Goal: Check status: Check status

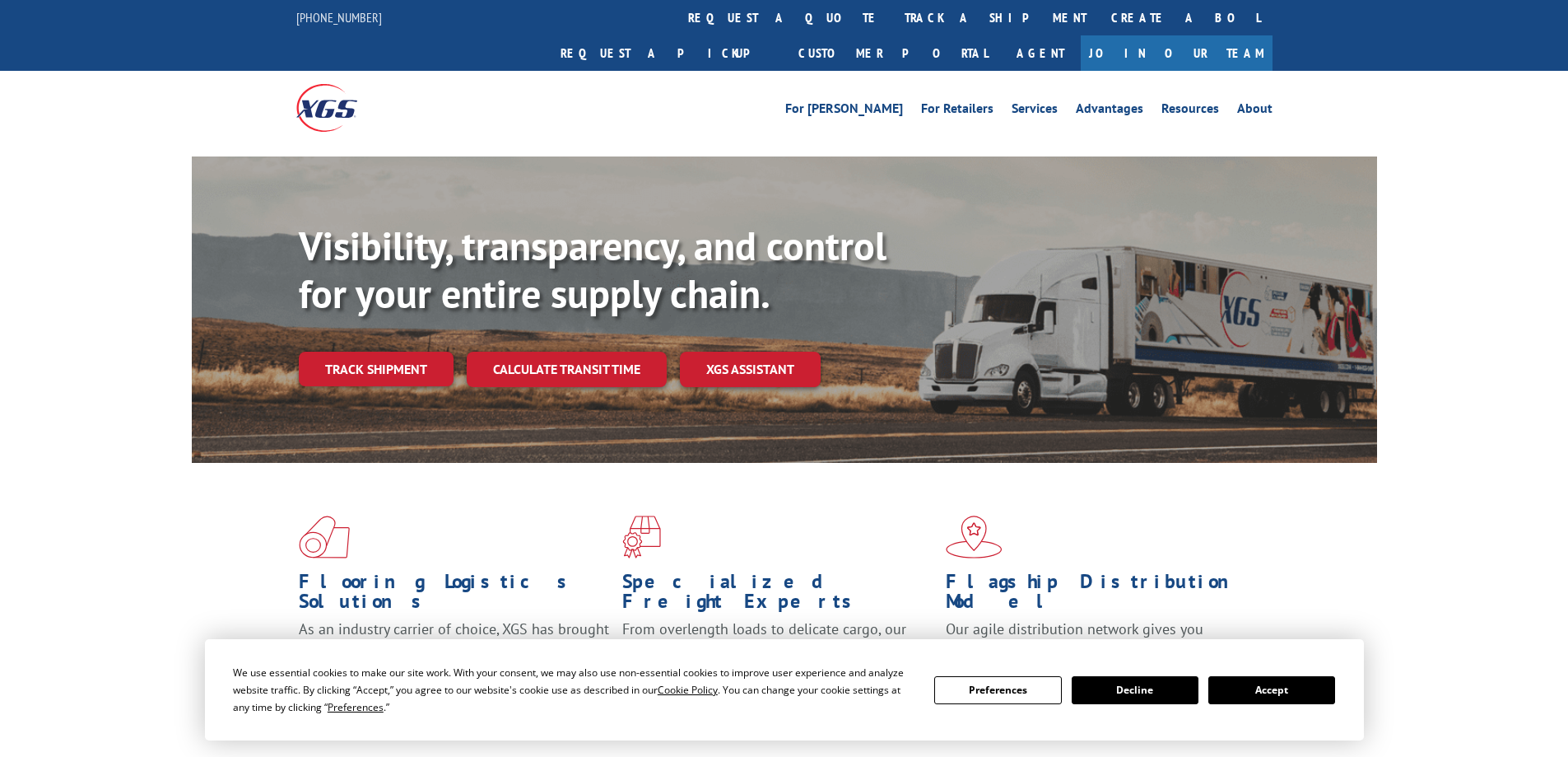
click at [352, 356] on div "Visibility, transparency, and control for your entire supply chain. Track shipm…" at bounding box center [838, 337] width 1078 height 229
click at [387, 352] on link "Track shipment" at bounding box center [377, 369] width 155 height 34
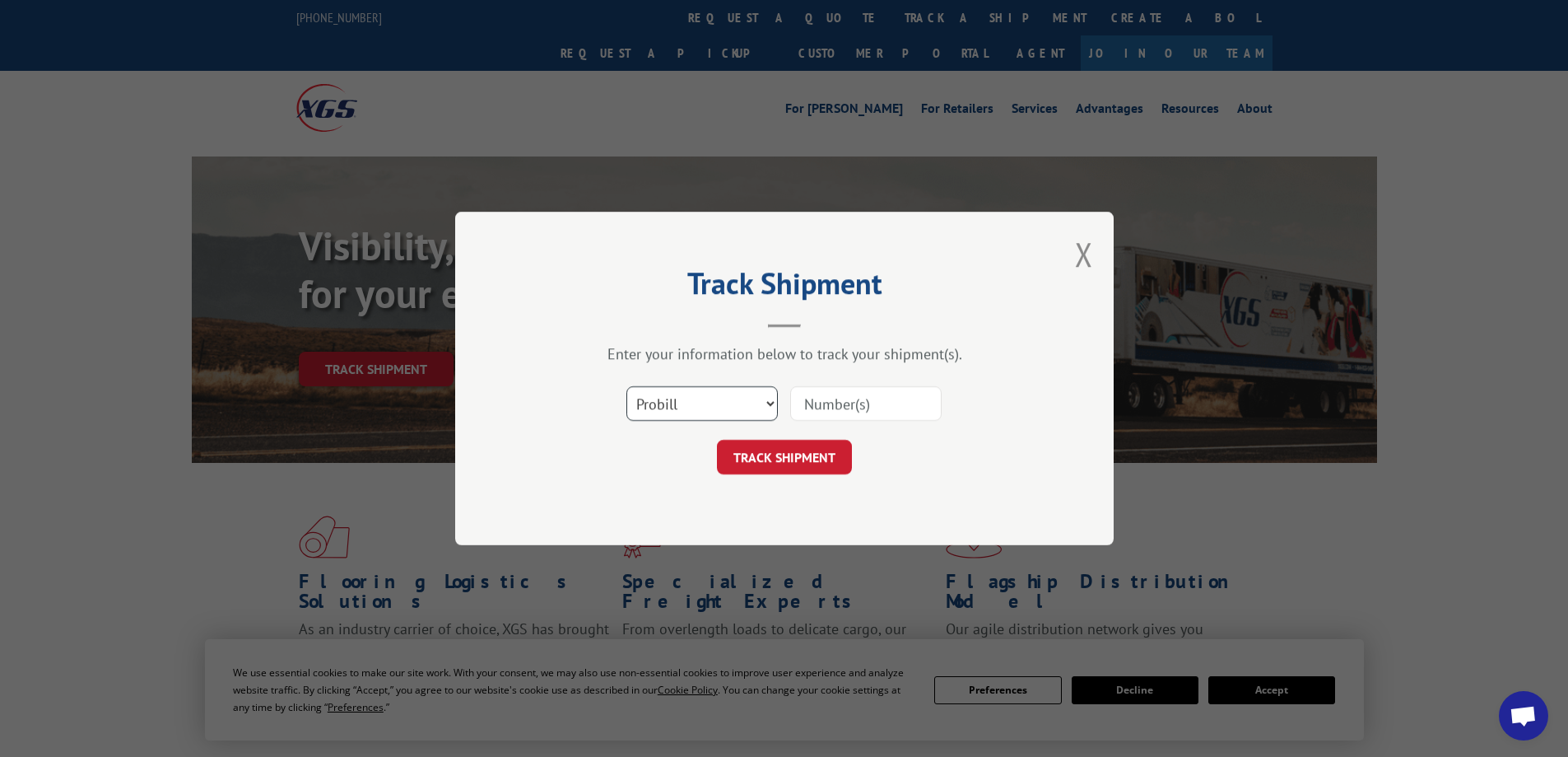
click at [743, 404] on select "Select category... Probill BOL PO" at bounding box center [703, 404] width 152 height 34
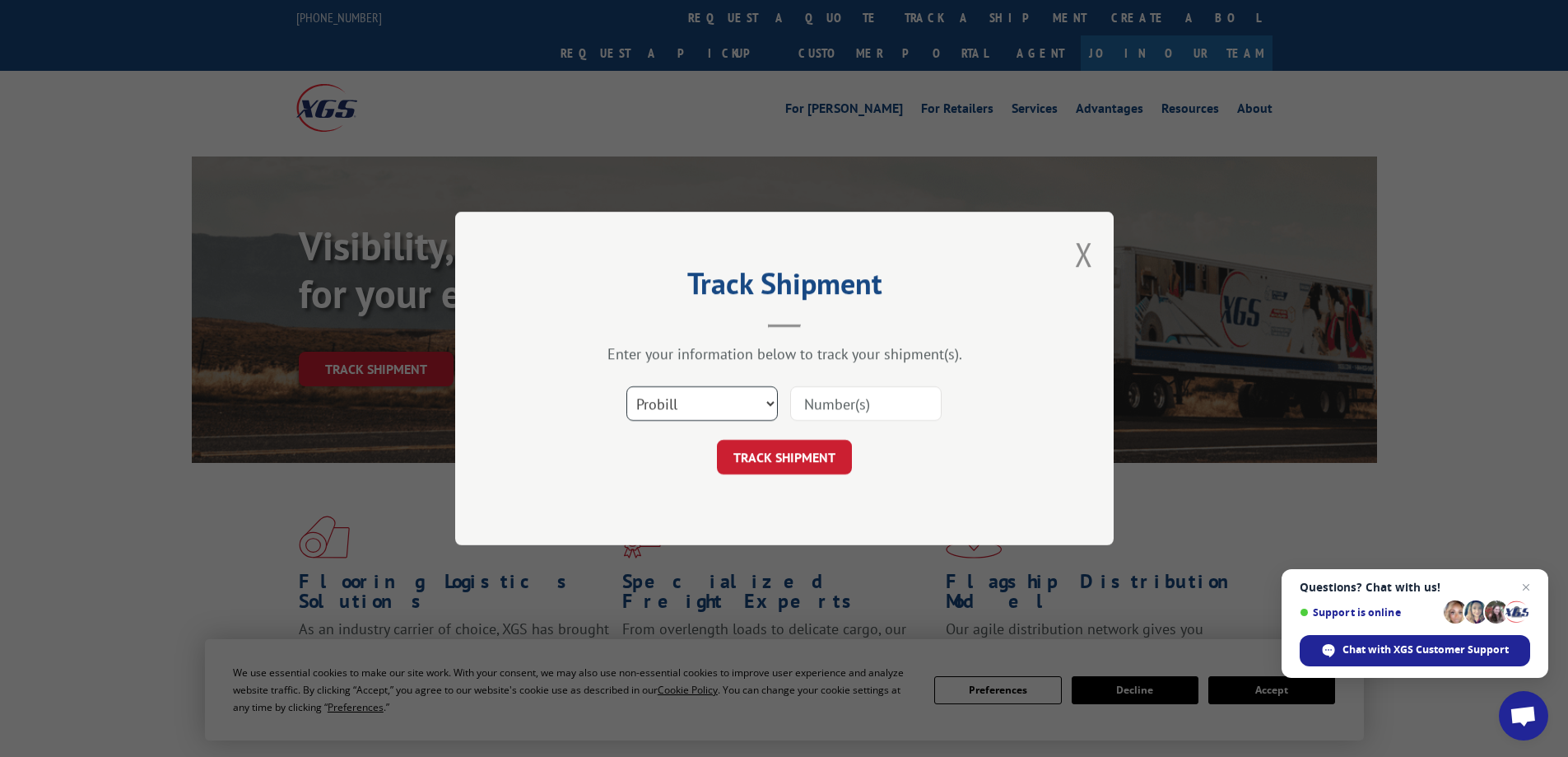
select select "bol"
click at [627, 386] on select "Select category... Probill BOL PO" at bounding box center [703, 404] width 152 height 34
click at [855, 397] on input at bounding box center [866, 404] width 152 height 34
paste input "AA05005967"
type input "AA05005967"
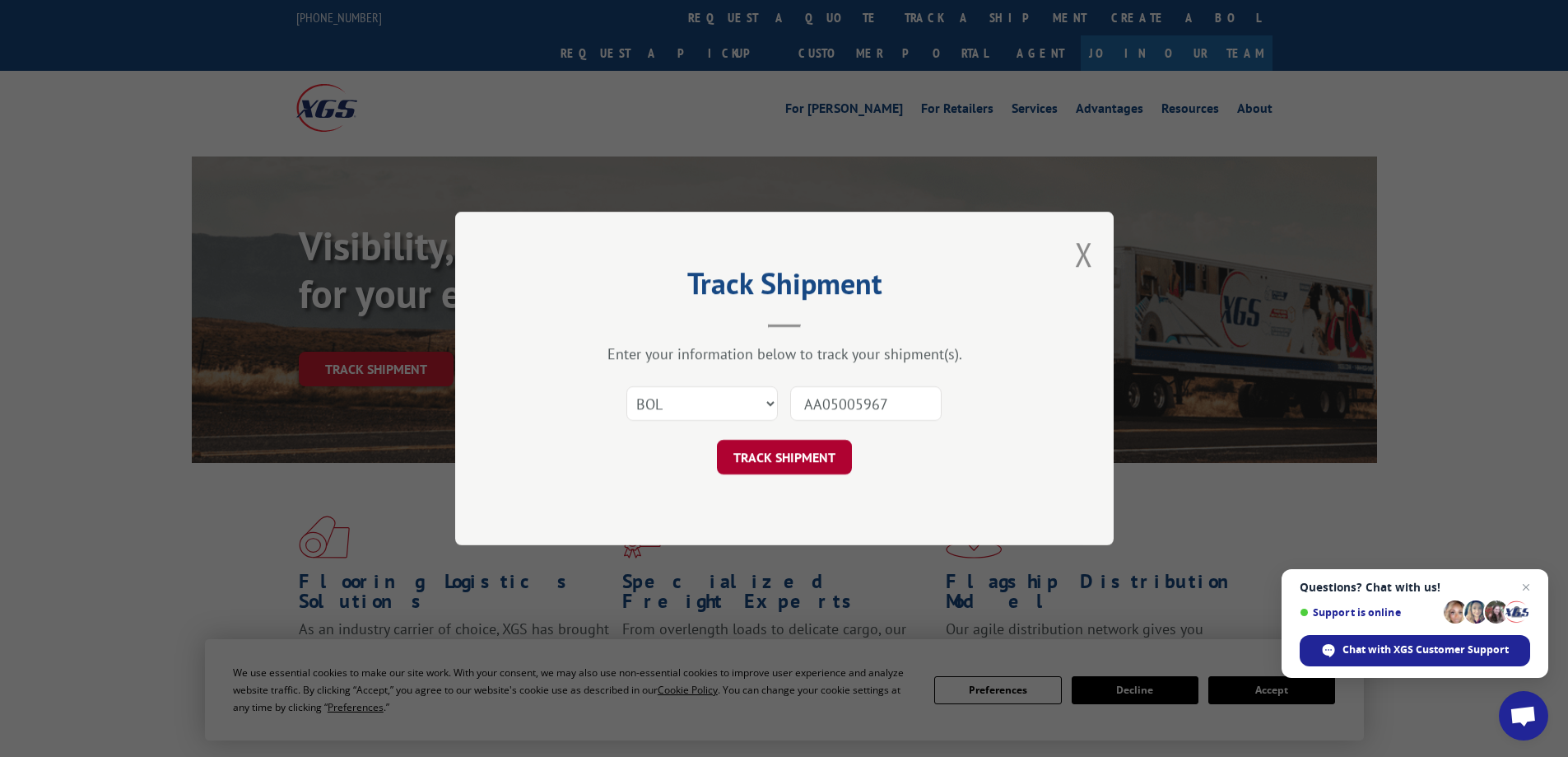
click at [791, 468] on button "TRACK SHIPMENT" at bounding box center [784, 457] width 135 height 34
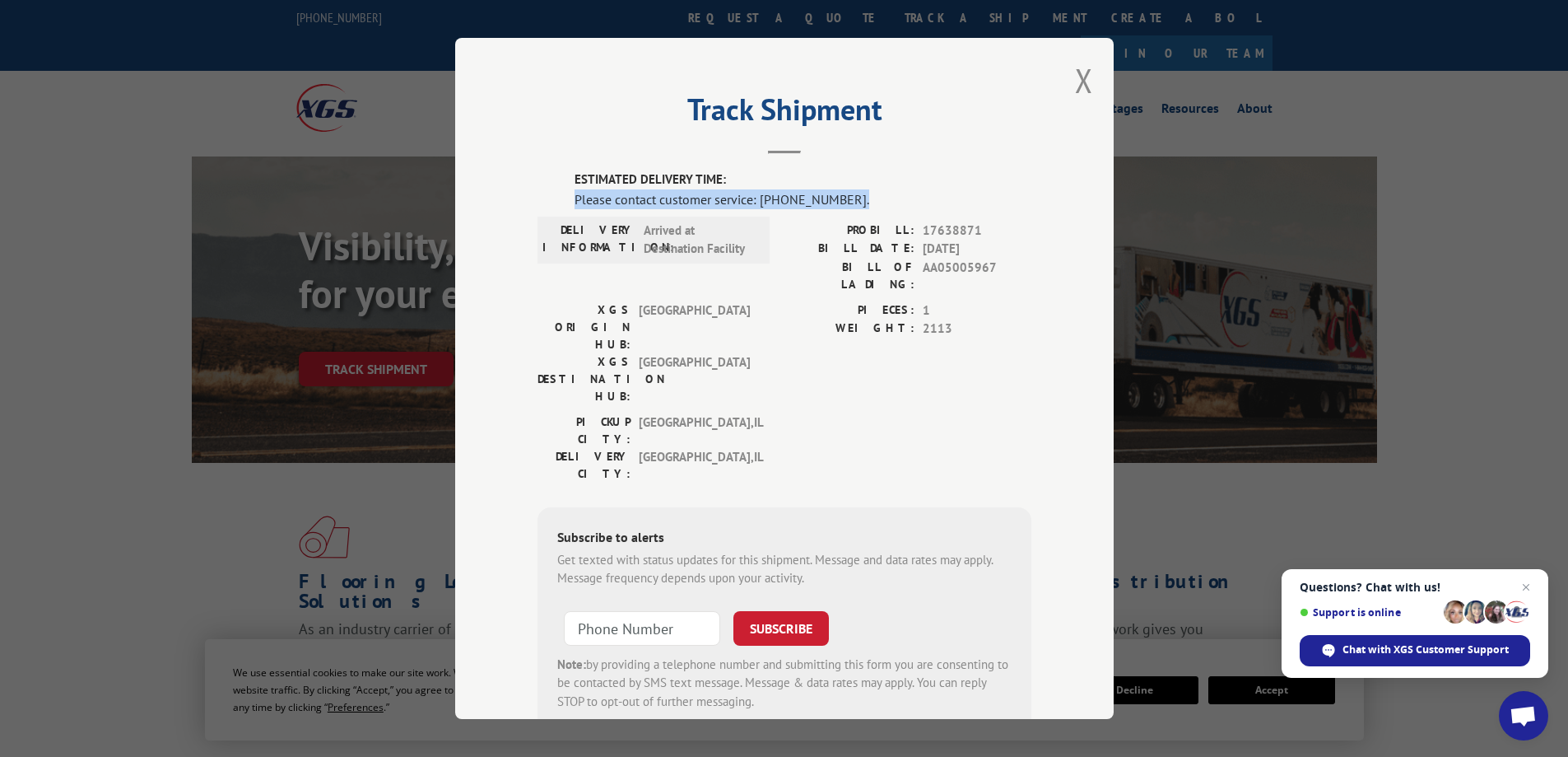
drag, startPoint x: 569, startPoint y: 197, endPoint x: 843, endPoint y: 202, distance: 274.0
click at [843, 202] on div "Please contact customer service: [PHONE_NUMBER]." at bounding box center [803, 199] width 457 height 20
copy div "Please contact customer service: [PHONE_NUMBER]."
click at [1528, 589] on span "Close chat" at bounding box center [1527, 587] width 21 height 21
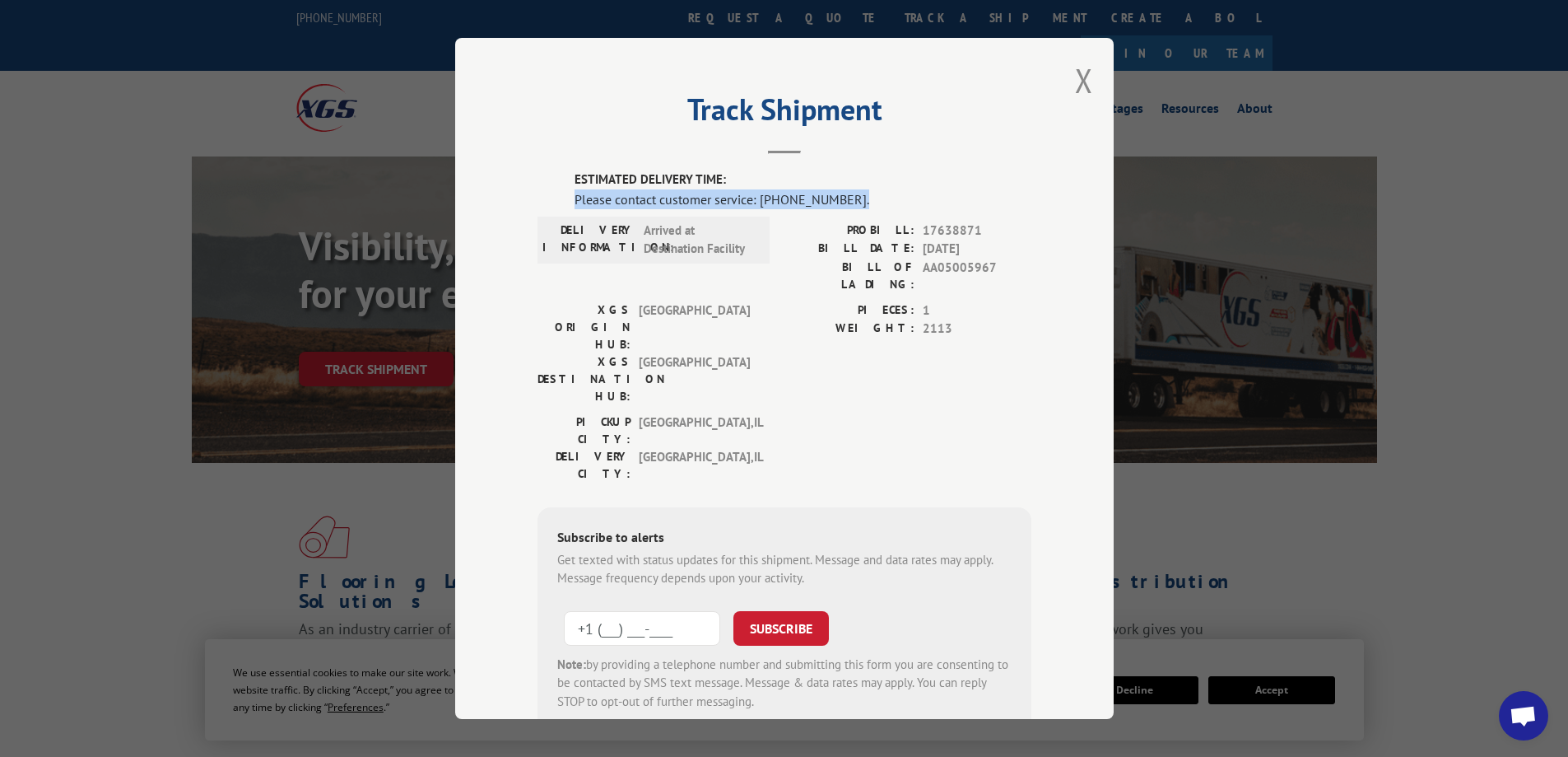
click at [657, 611] on input "+1 (___) ___-____" at bounding box center [641, 629] width 156 height 34
paste input "855) 252-0908"
type input "[PHONE_NUMBER]"
click at [778, 611] on button "SUBSCRIBE" at bounding box center [781, 629] width 96 height 34
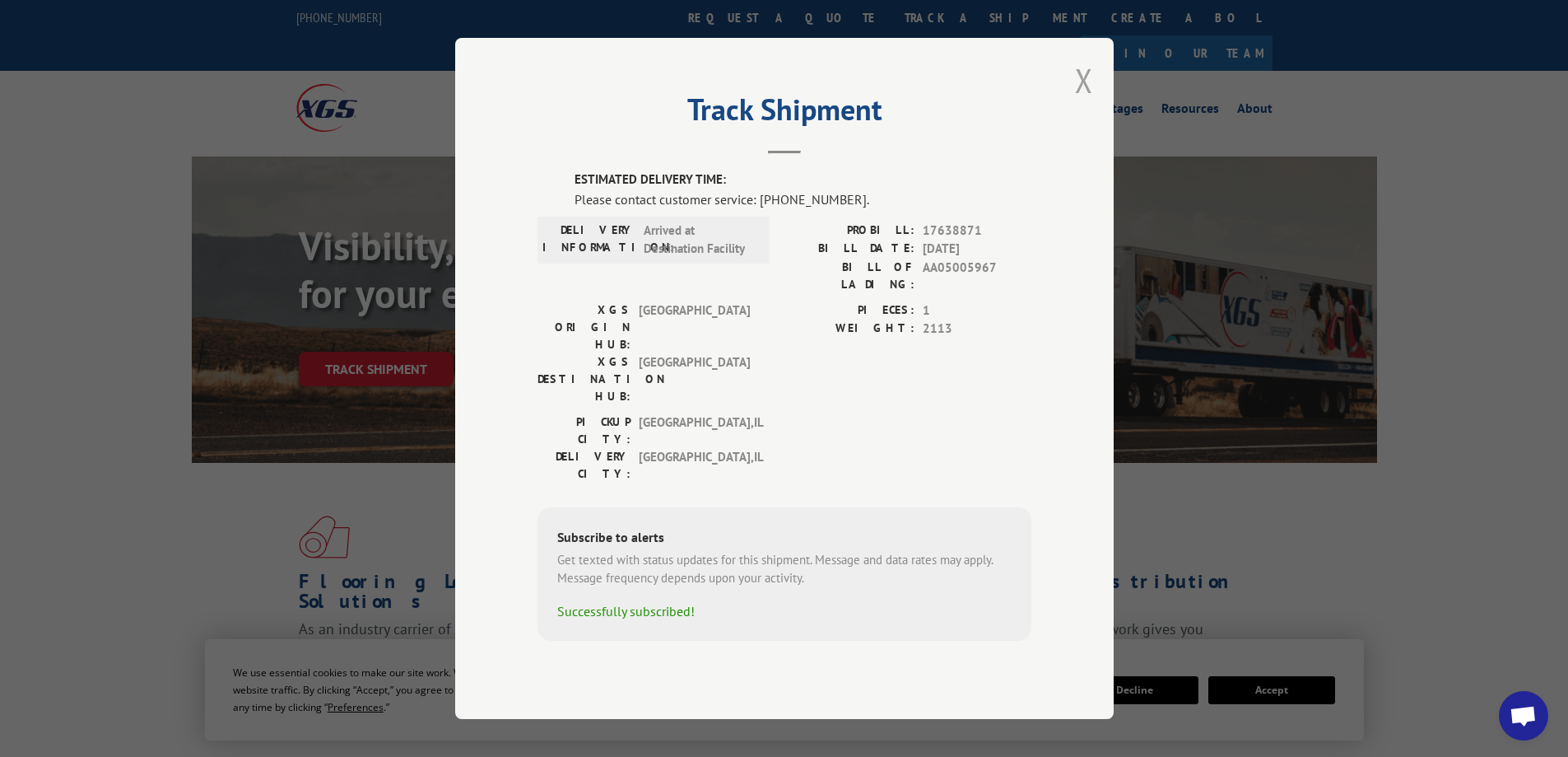
click at [1083, 99] on button "Close modal" at bounding box center [1084, 80] width 18 height 44
